Goal: Navigation & Orientation: Go to known website

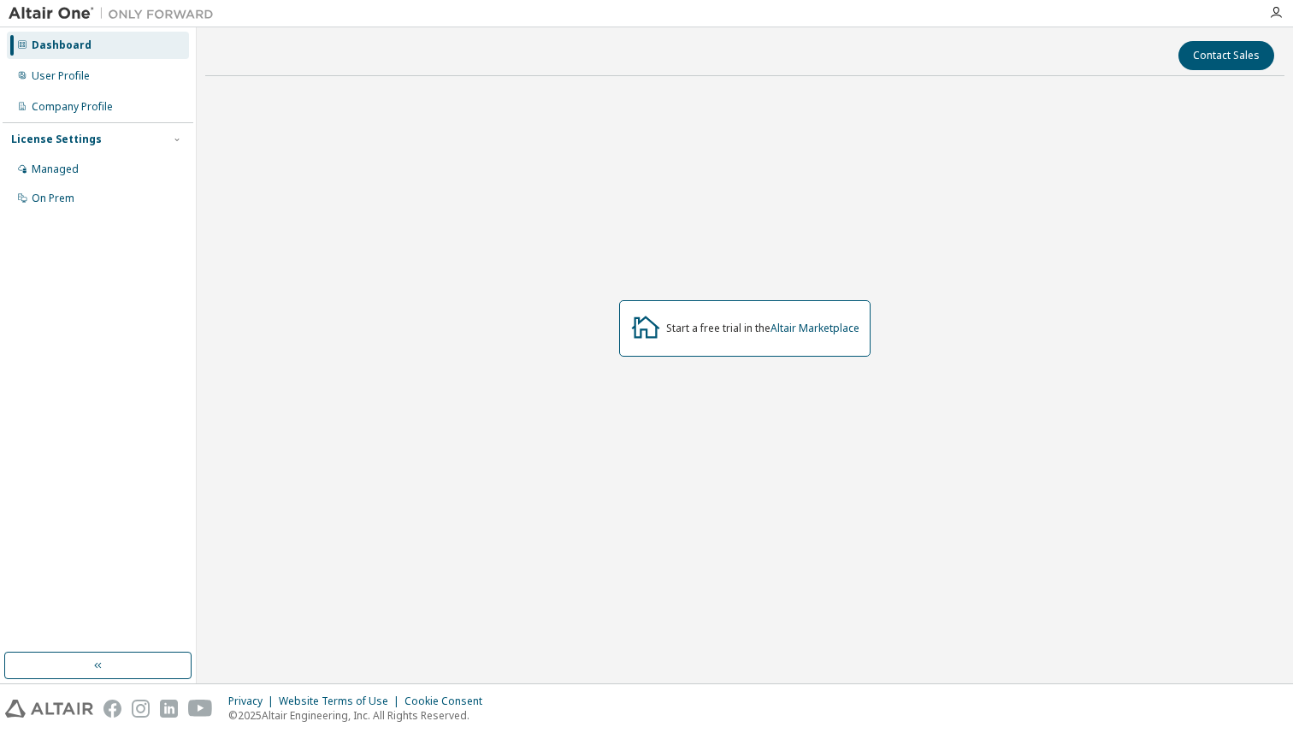
click at [1283, 17] on div at bounding box center [1276, 13] width 34 height 14
click at [1279, 16] on icon "button" at bounding box center [1276, 13] width 14 height 14
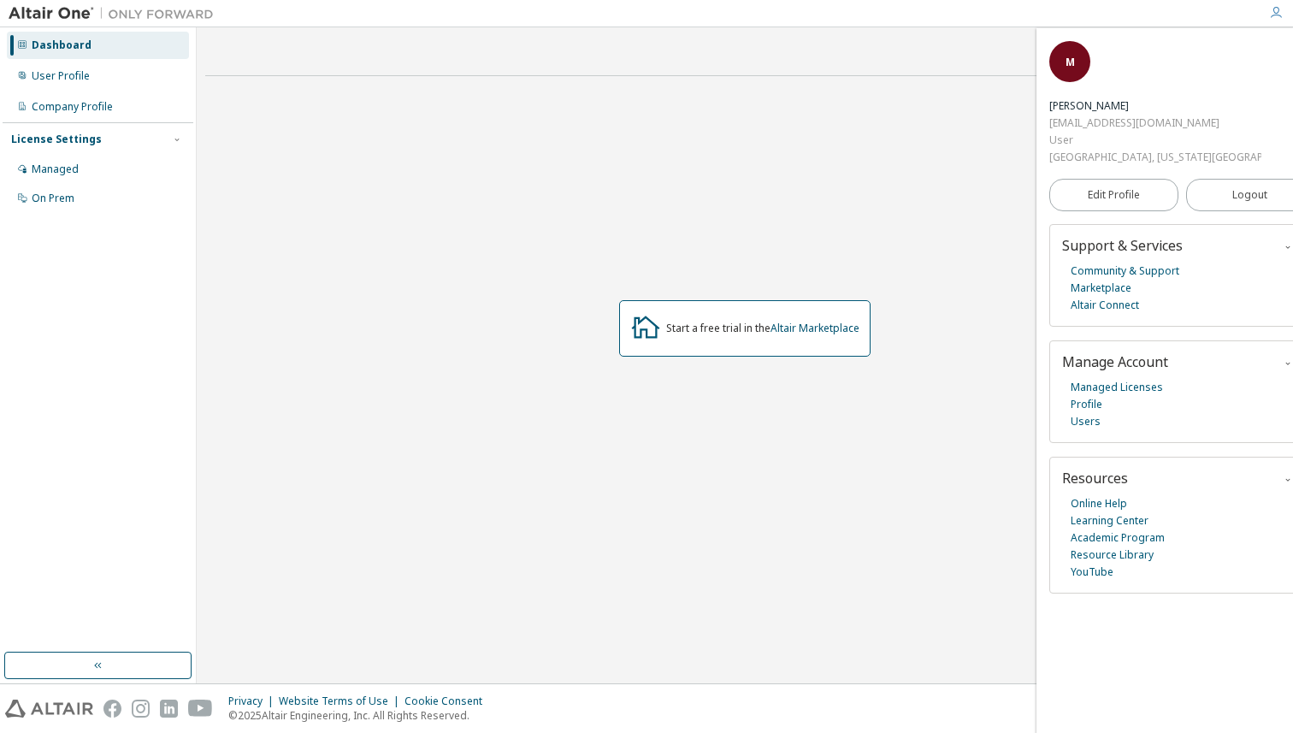
click at [1067, 73] on div "M" at bounding box center [1069, 61] width 41 height 41
click at [612, 169] on div "Start a free trial in the Altair Marketplace" at bounding box center [744, 328] width 1079 height 476
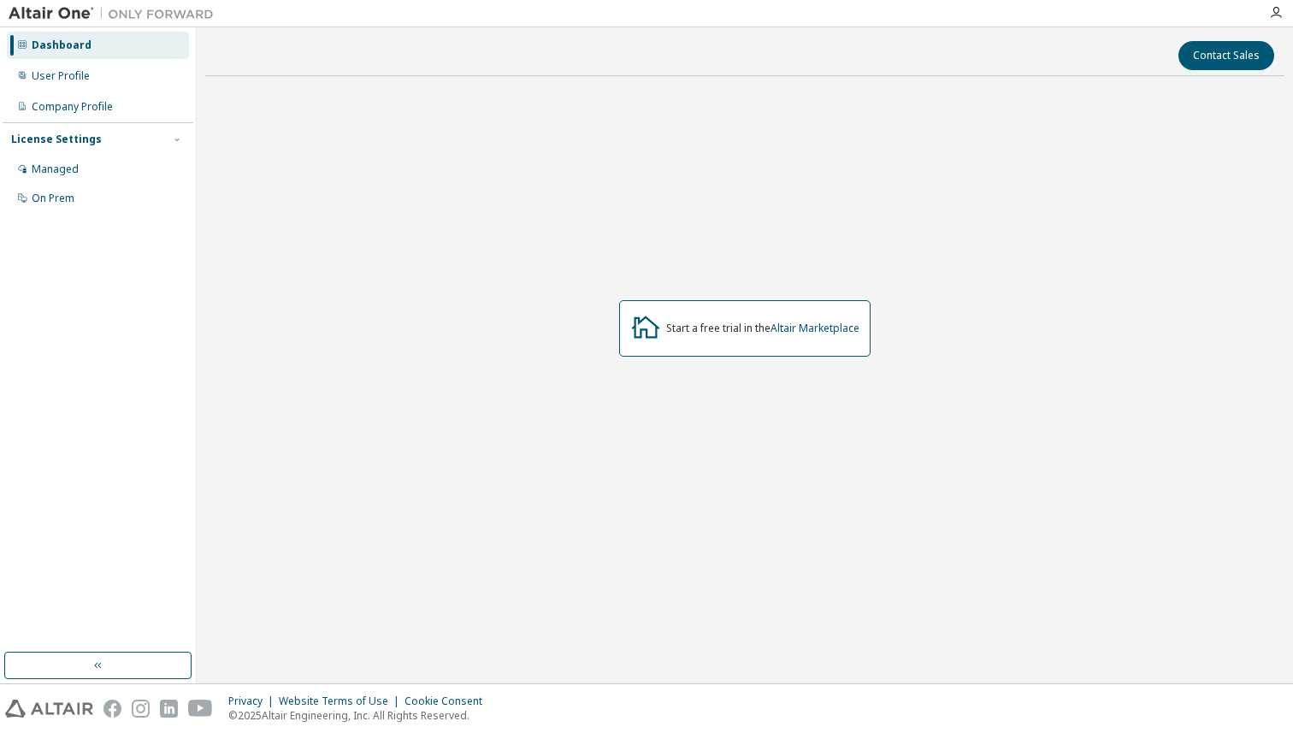
click at [682, 333] on div "Start a free trial in the Altair Marketplace" at bounding box center [762, 329] width 193 height 14
click at [667, 316] on div "Start a free trial in the Altair Marketplace" at bounding box center [744, 328] width 251 height 56
click at [796, 334] on link "Altair Marketplace" at bounding box center [815, 328] width 89 height 15
